Goal: Contribute content

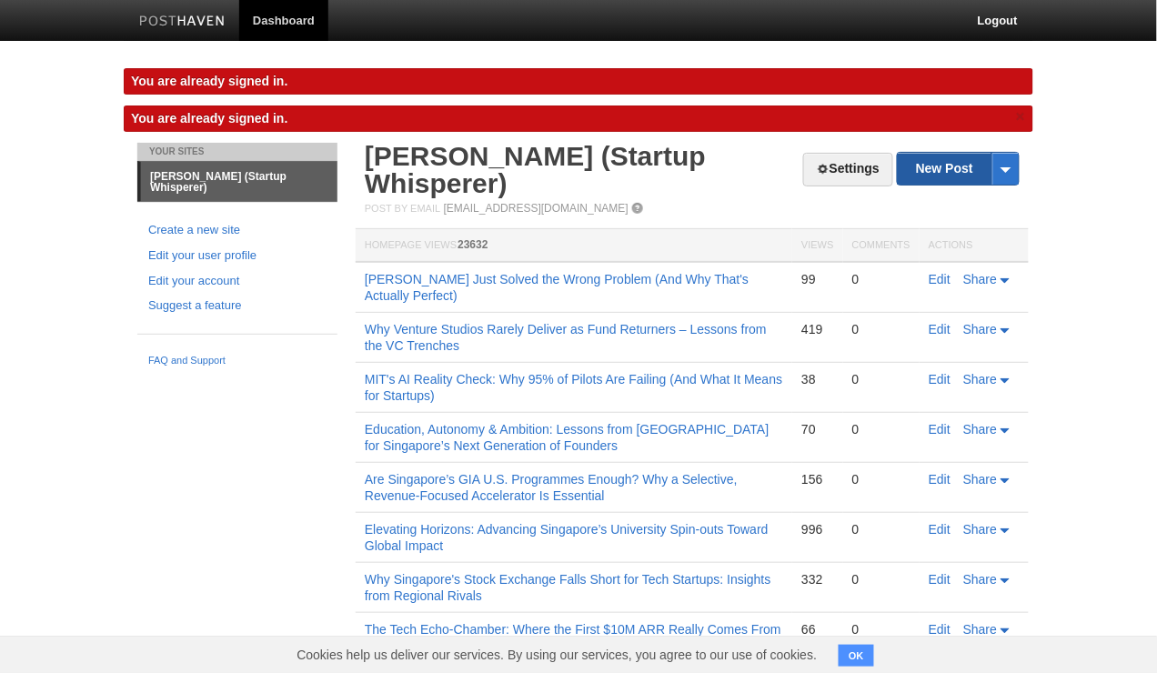
click at [915, 174] on link "New Post" at bounding box center [957, 169] width 121 height 32
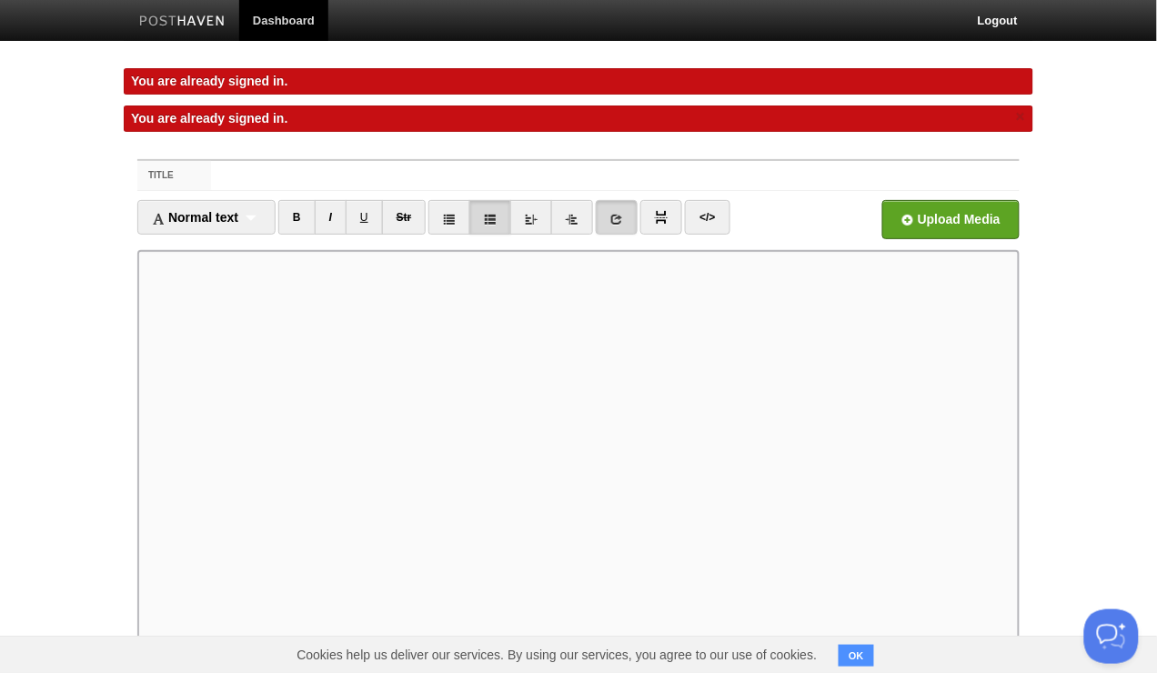
scroll to position [6, 0]
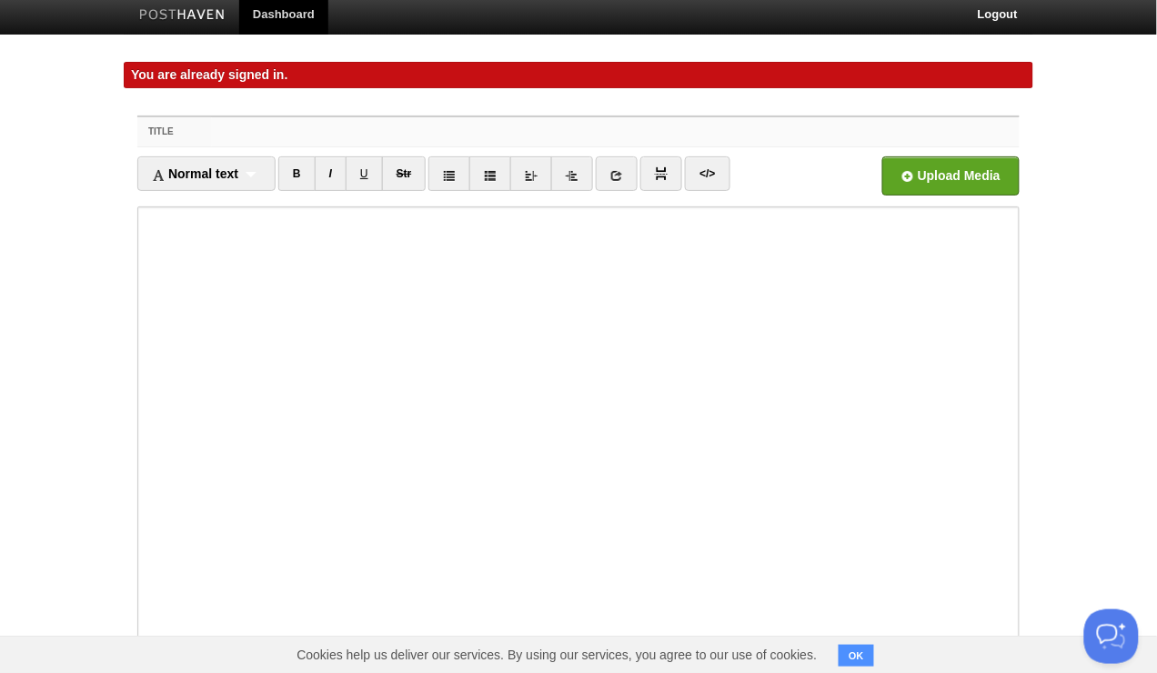
click at [230, 135] on input "Title" at bounding box center [615, 131] width 808 height 29
paste input "The AI Bubble Decoded: Why Most Startups Miss the [PERSON_NAME]"
type input "The AI Bubble Decoded: Why Most Startups Miss the [PERSON_NAME]"
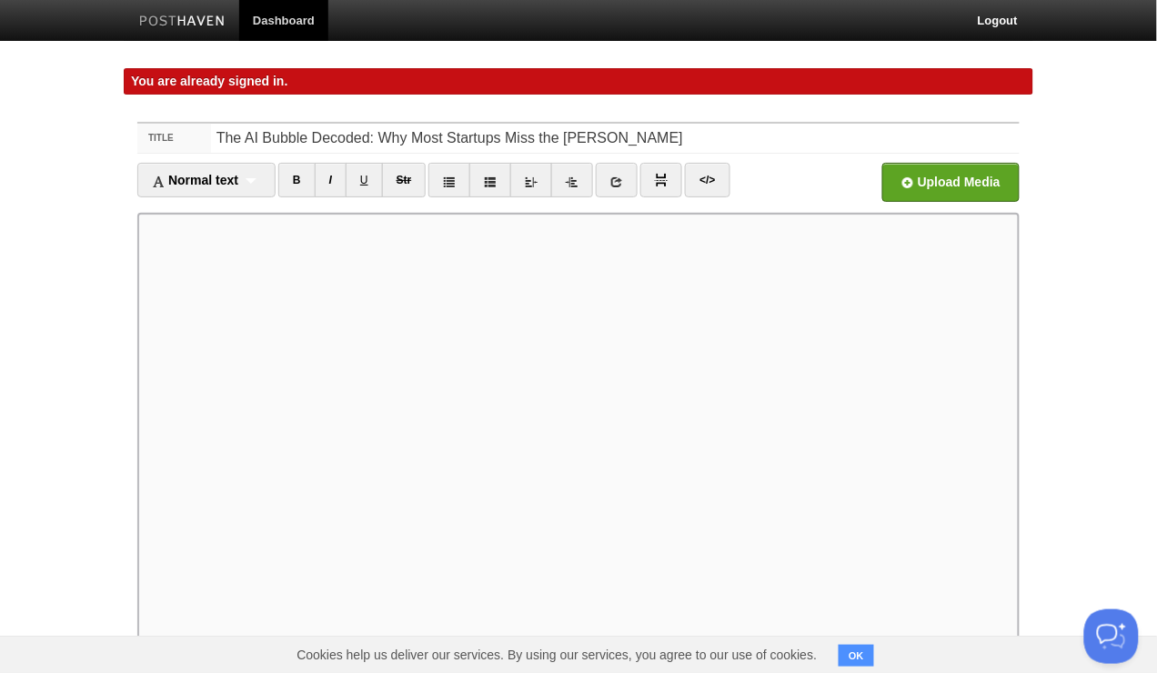
scroll to position [0, 0]
drag, startPoint x: 603, startPoint y: 134, endPoint x: 194, endPoint y: 137, distance: 409.2
click at [194, 137] on div "Title The AI Bubble Decoded: Why Most Startups Miss the Mark" at bounding box center [578, 139] width 882 height 30
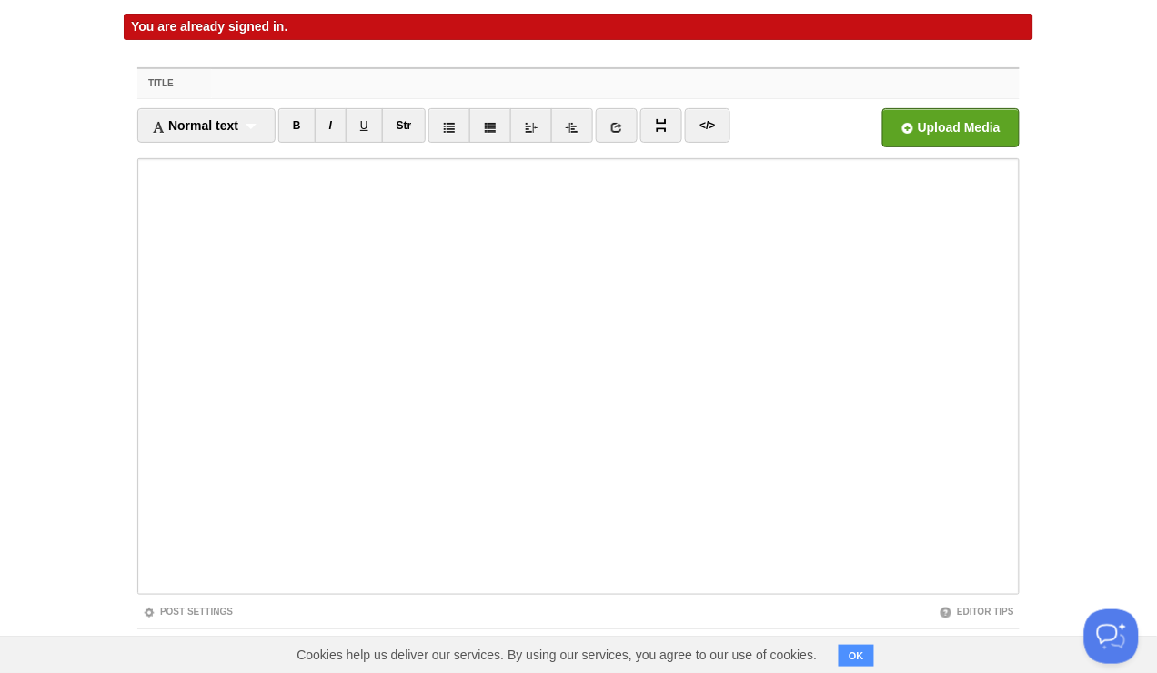
scroll to position [132, 0]
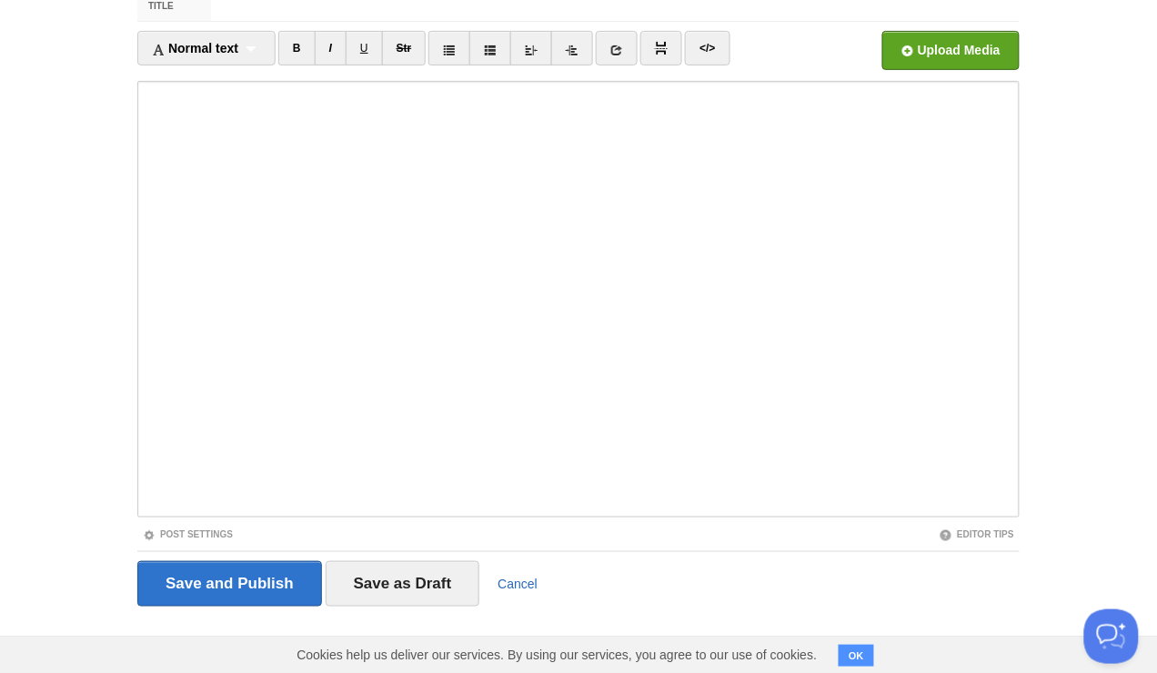
click at [520, 585] on link "Cancel" at bounding box center [517, 583] width 40 height 15
